Goal: Find specific page/section

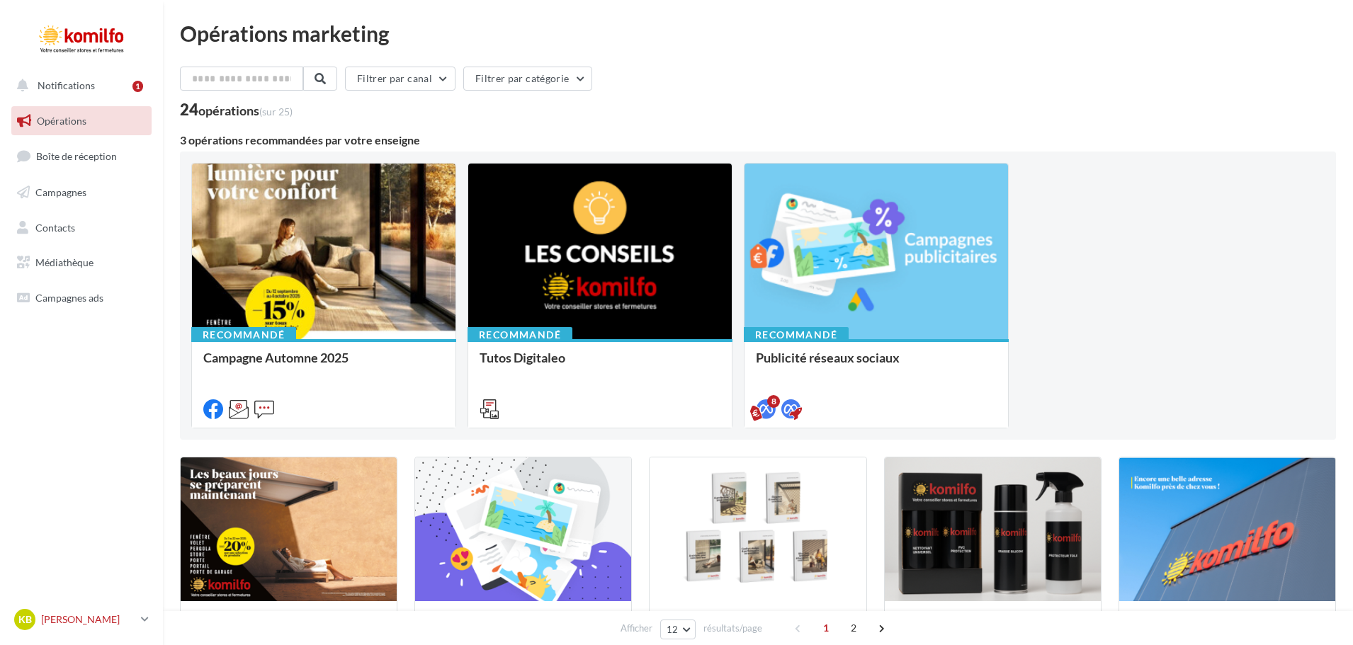
click at [138, 621] on link "KB [PERSON_NAME] [EMAIL_ADDRESS][DOMAIN_NAME]" at bounding box center [81, 619] width 140 height 27
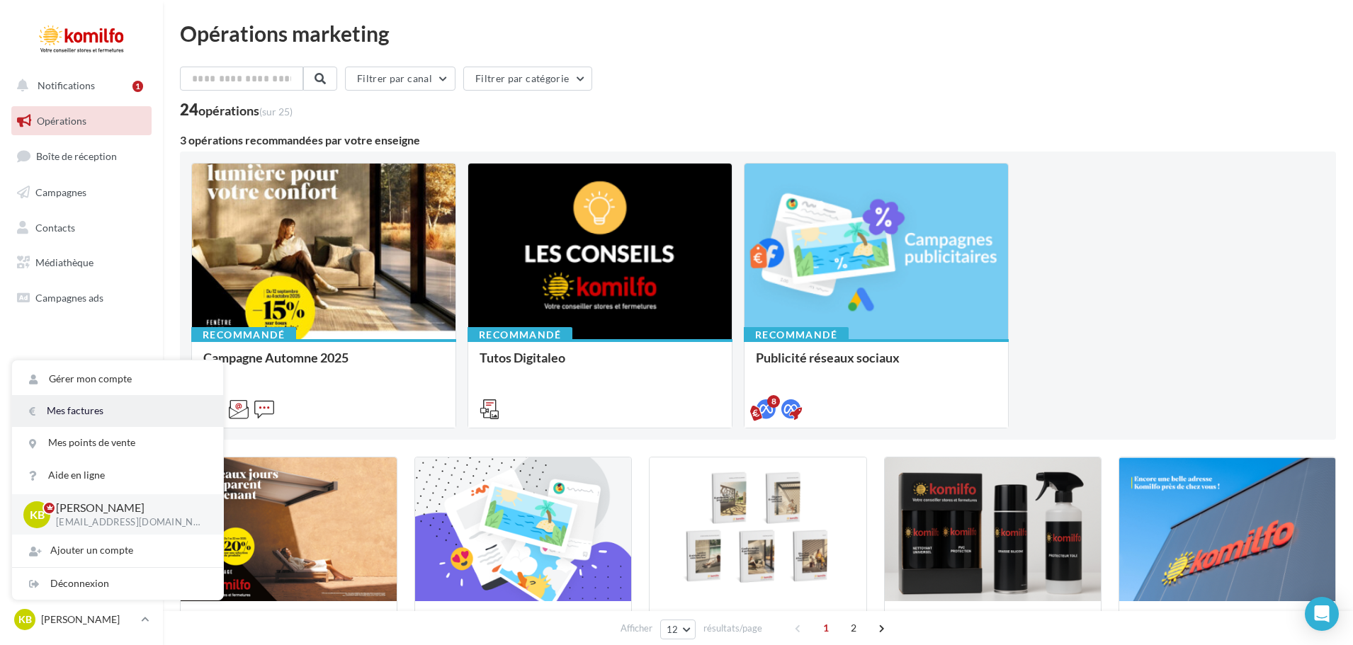
click at [106, 414] on link "Mes factures" at bounding box center [117, 411] width 211 height 32
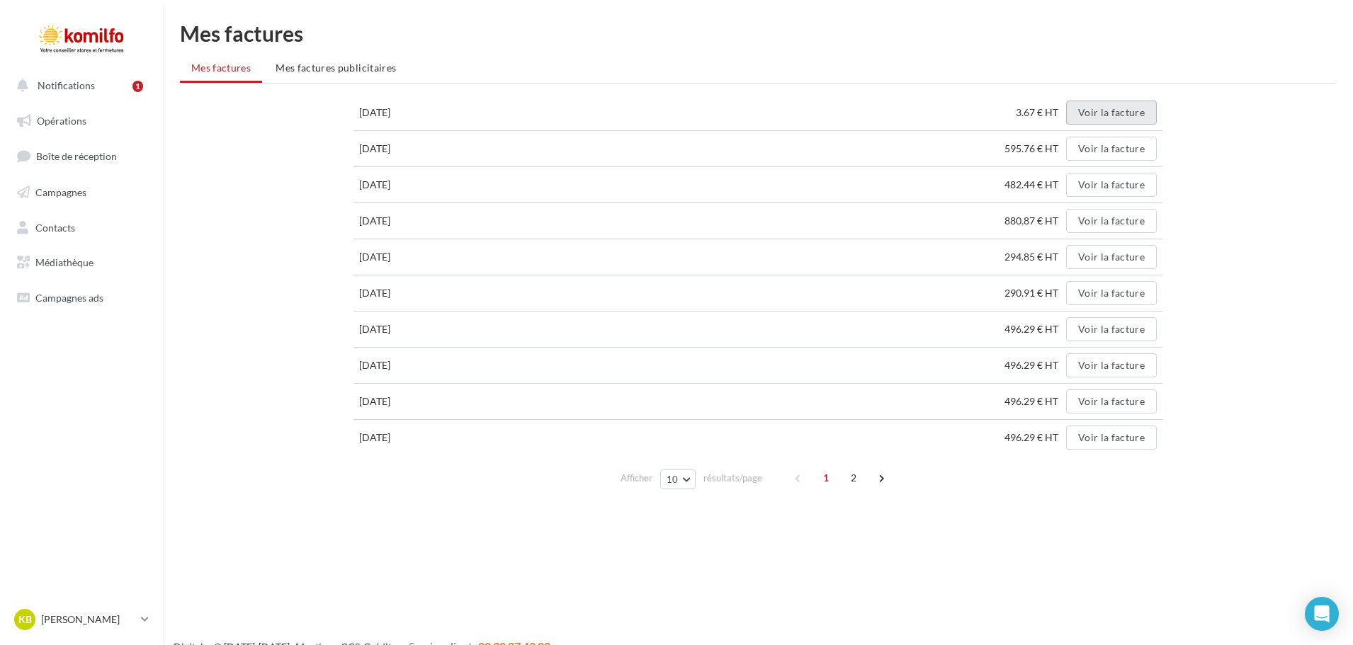
click at [1133, 116] on button "Voir la facture" at bounding box center [1111, 113] width 91 height 24
